Goal: Obtain resource: Obtain resource

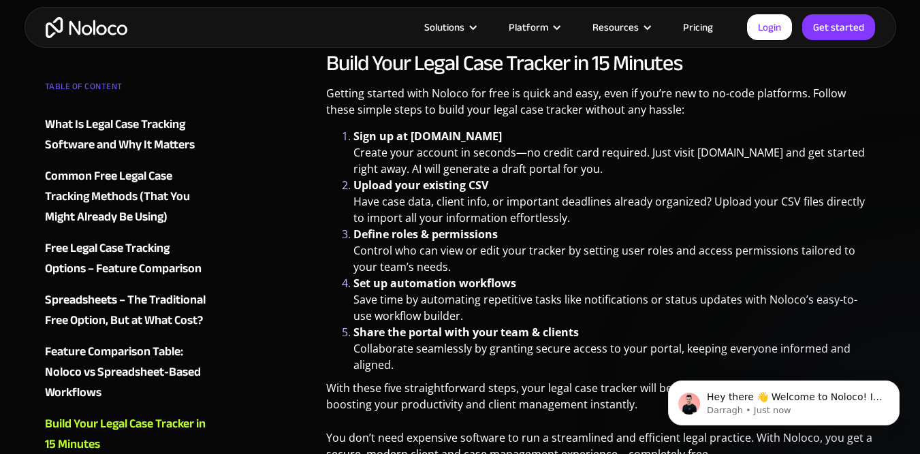
scroll to position [5142, 0]
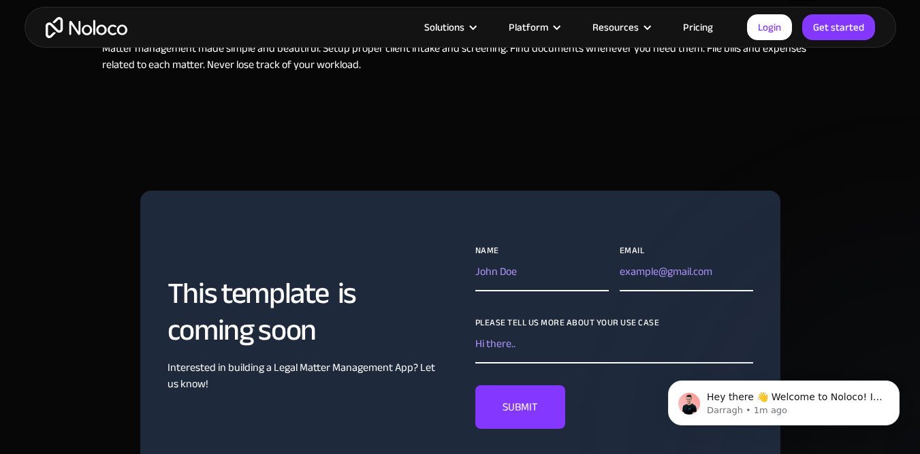
scroll to position [676, 0]
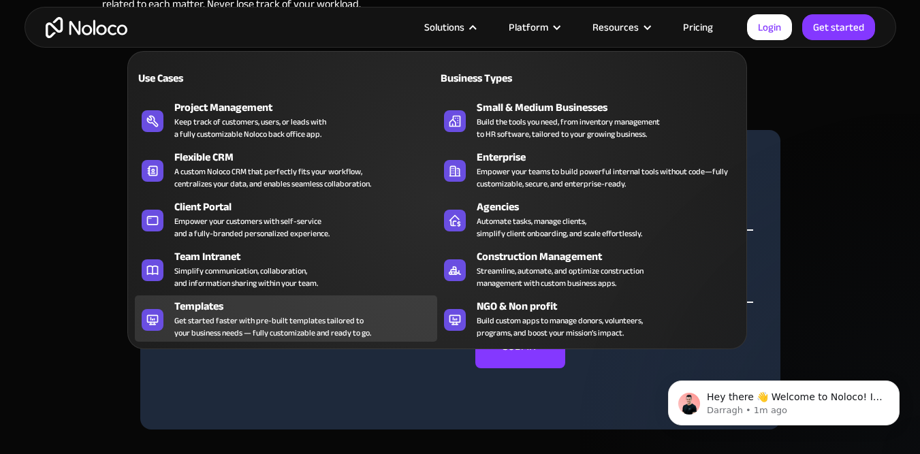
click at [238, 331] on div "Get started faster with pre-built templates tailored to your business needs — f…" at bounding box center [272, 326] width 197 height 25
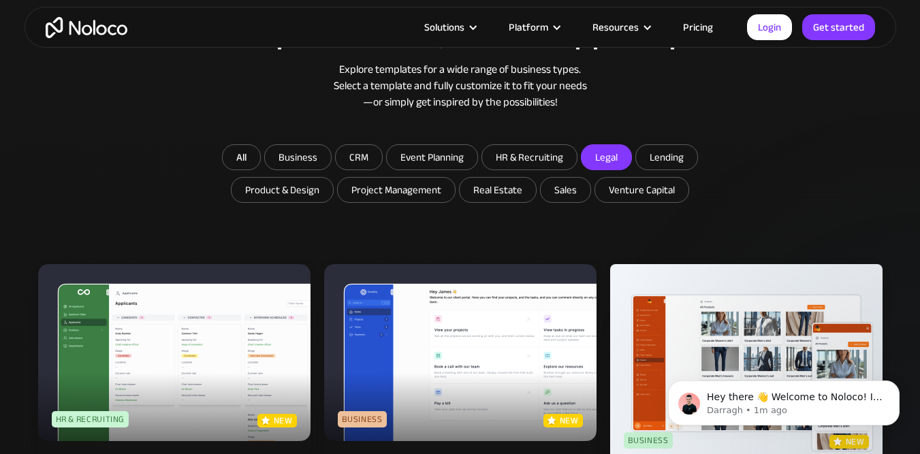
click at [608, 161] on input "Legal" at bounding box center [606, 157] width 50 height 25
checkbox input "true"
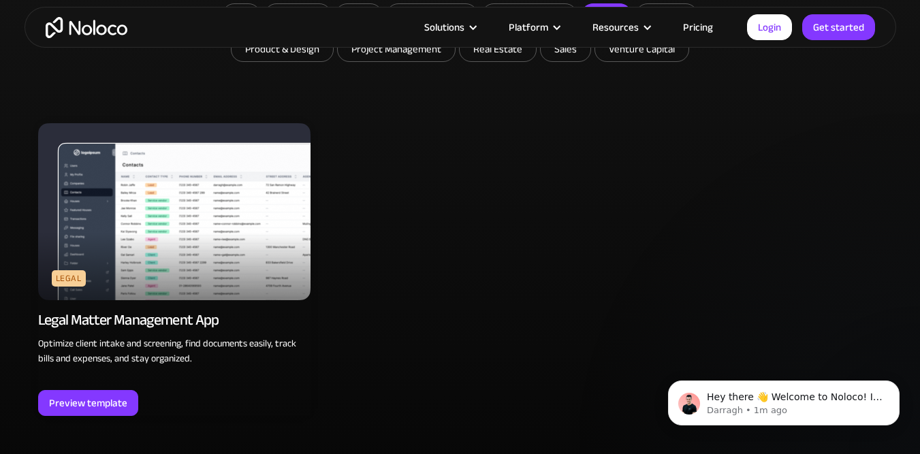
scroll to position [853, 0]
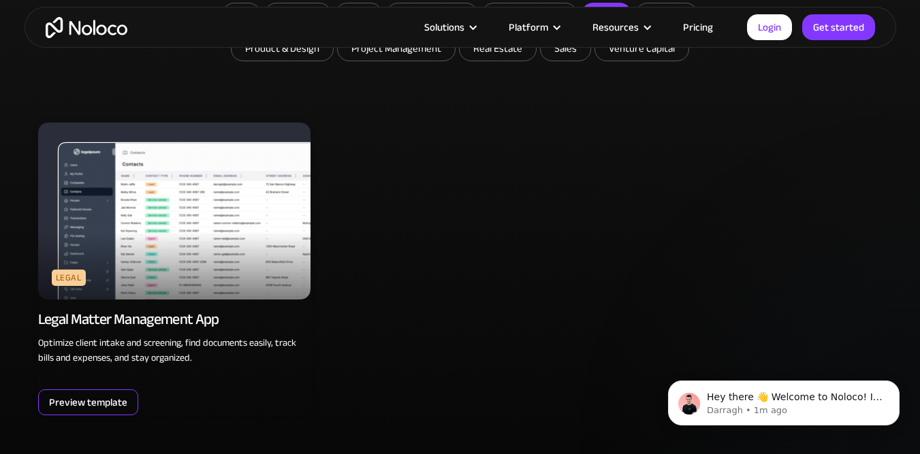
click at [80, 402] on div "Preview template" at bounding box center [88, 402] width 78 height 18
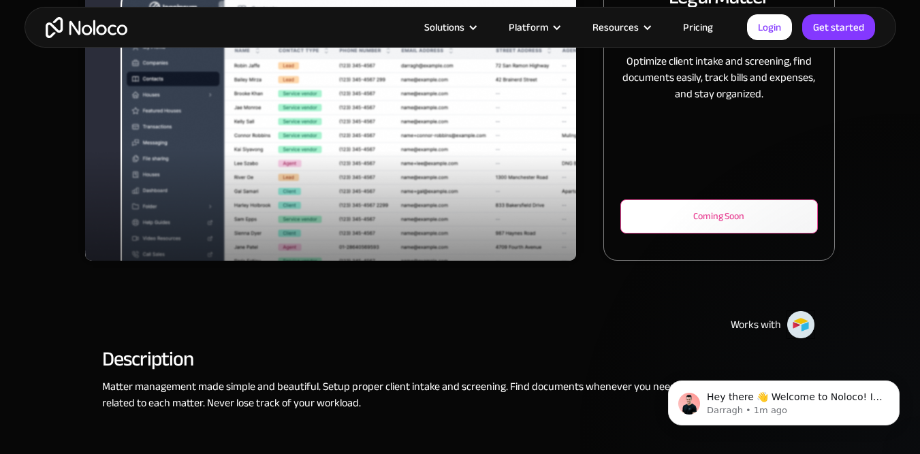
click at [687, 209] on div "Coming Soon" at bounding box center [719, 216] width 152 height 16
click at [660, 225] on div "Coming Soon" at bounding box center [718, 216] width 197 height 34
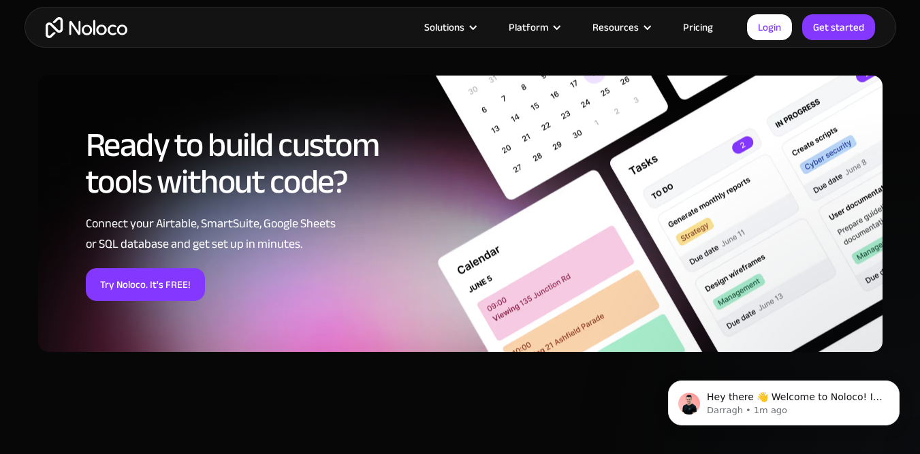
scroll to position [1544, 0]
